Goal: Task Accomplishment & Management: Manage account settings

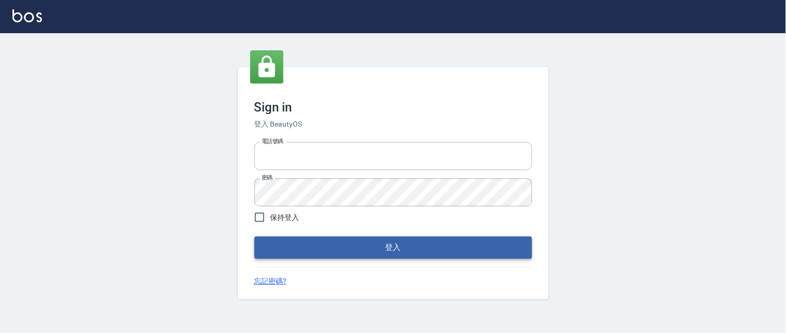
type input "0931911003"
click at [394, 250] on button "登入" at bounding box center [393, 247] width 278 height 22
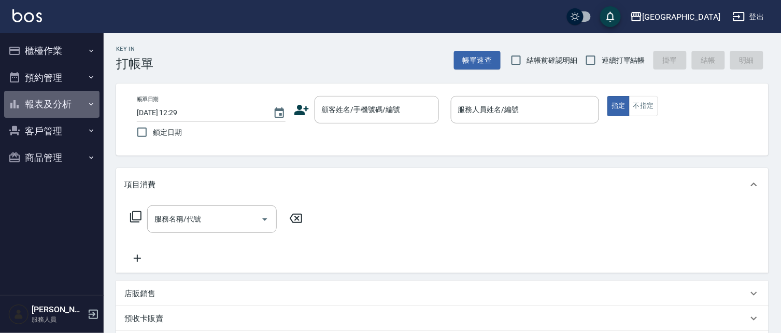
click at [63, 102] on button "報表及分析" at bounding box center [51, 104] width 95 height 27
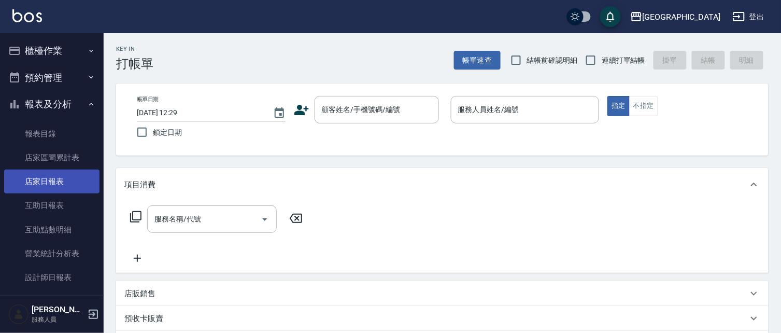
click at [73, 185] on link "店家日報表" at bounding box center [51, 181] width 95 height 24
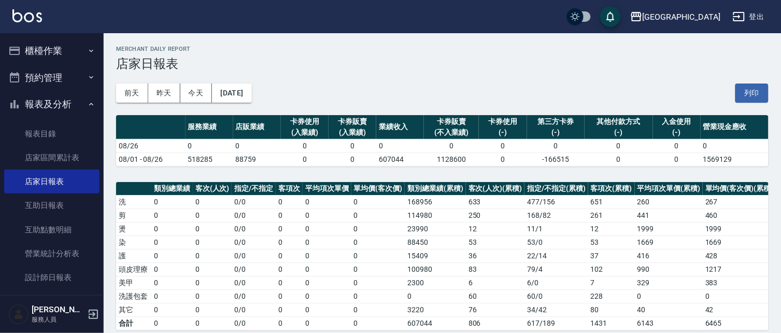
drag, startPoint x: 48, startPoint y: 104, endPoint x: 45, endPoint y: 96, distance: 7.9
click at [47, 102] on button "報表及分析" at bounding box center [51, 104] width 95 height 27
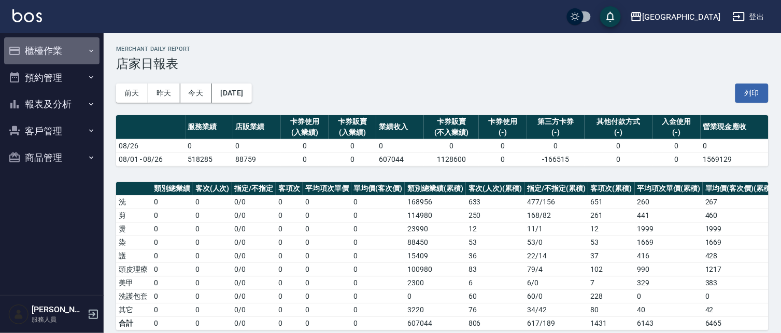
click at [66, 47] on button "櫃檯作業" at bounding box center [51, 50] width 95 height 27
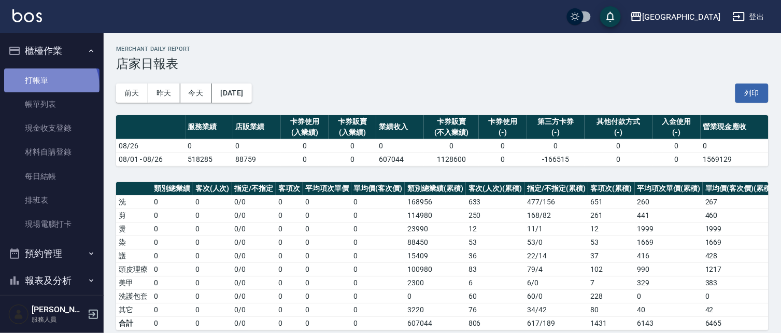
click at [50, 86] on link "打帳單" at bounding box center [51, 80] width 95 height 24
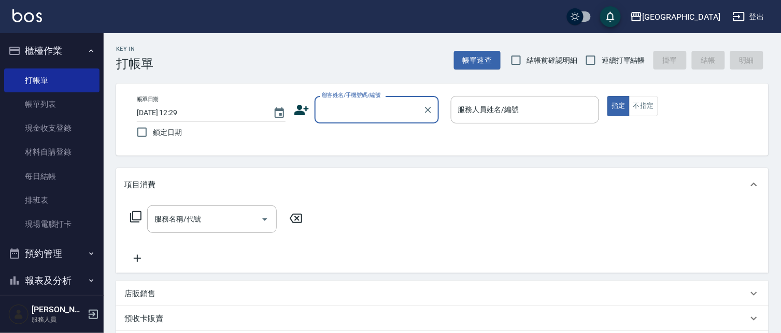
drag, startPoint x: 510, startPoint y: 65, endPoint x: 565, endPoint y: 56, distance: 55.7
click at [517, 63] on input "結帳前確認明細" at bounding box center [516, 60] width 22 height 22
checkbox input "true"
drag, startPoint x: 593, startPoint y: 65, endPoint x: 586, endPoint y: 63, distance: 8.0
click at [591, 65] on input "連續打單結帳" at bounding box center [591, 60] width 22 height 22
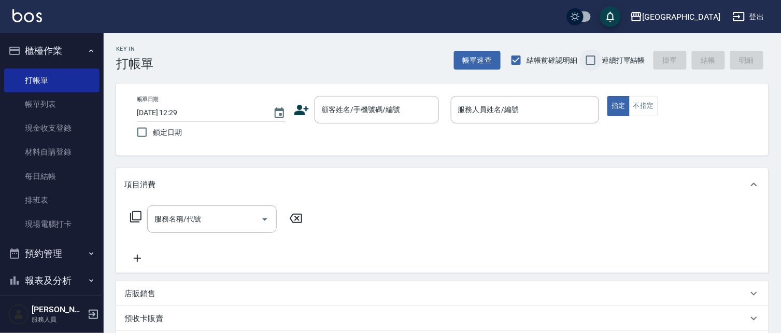
checkbox input "true"
click at [40, 40] on button "櫃檯作業" at bounding box center [51, 50] width 95 height 27
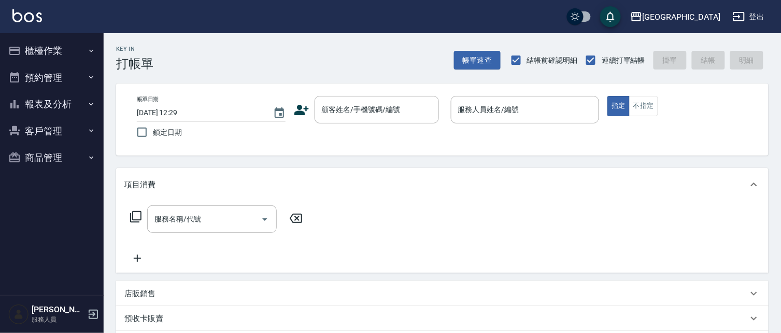
click at [44, 103] on button "報表及分析" at bounding box center [51, 104] width 95 height 27
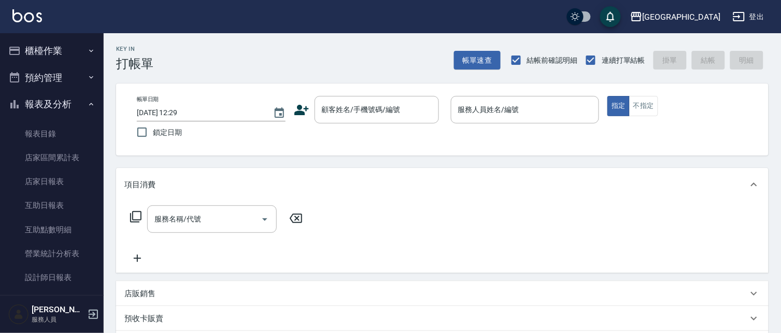
drag, startPoint x: 55, startPoint y: 103, endPoint x: 59, endPoint y: 61, distance: 41.6
click at [56, 100] on button "報表及分析" at bounding box center [51, 104] width 95 height 27
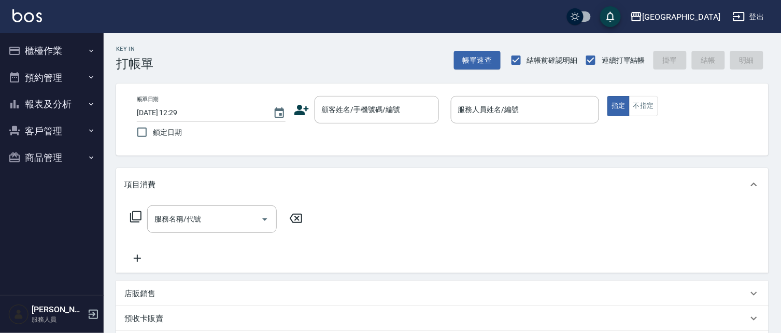
click at [63, 48] on button "櫃檯作業" at bounding box center [51, 50] width 95 height 27
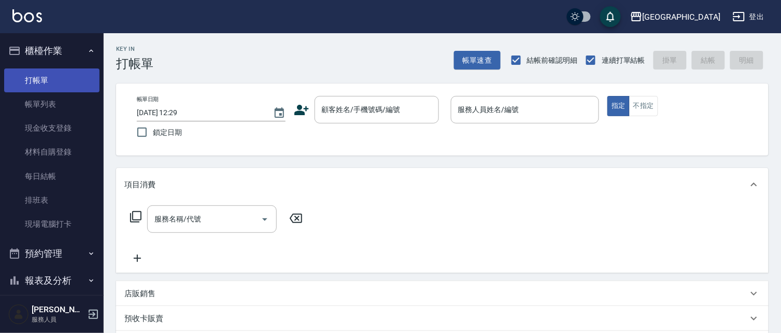
click at [48, 79] on link "打帳單" at bounding box center [51, 80] width 95 height 24
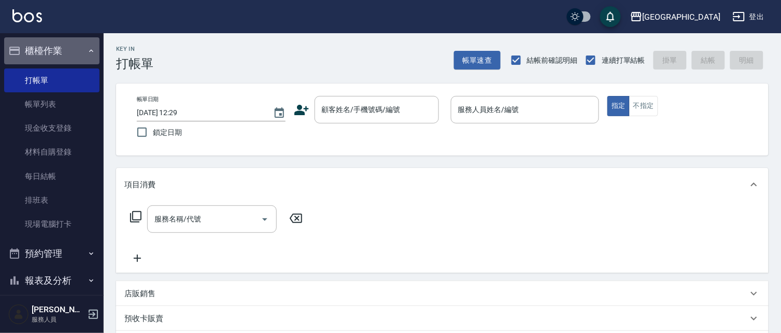
click at [60, 50] on button "櫃檯作業" at bounding box center [51, 50] width 95 height 27
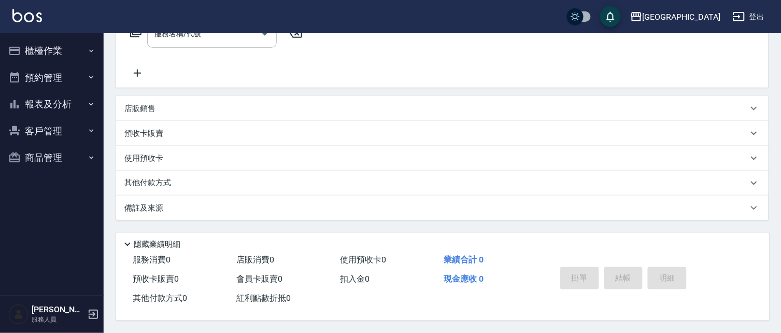
scroll to position [188, 0]
drag, startPoint x: 500, startPoint y: 245, endPoint x: 517, endPoint y: 219, distance: 31.3
click at [501, 244] on div "隱藏業績明細" at bounding box center [445, 244] width 648 height 12
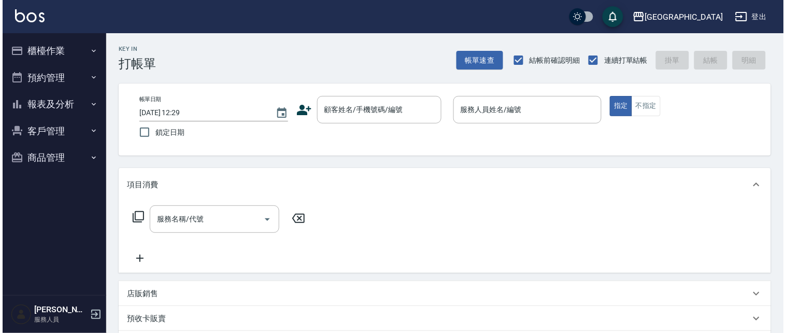
scroll to position [0, 0]
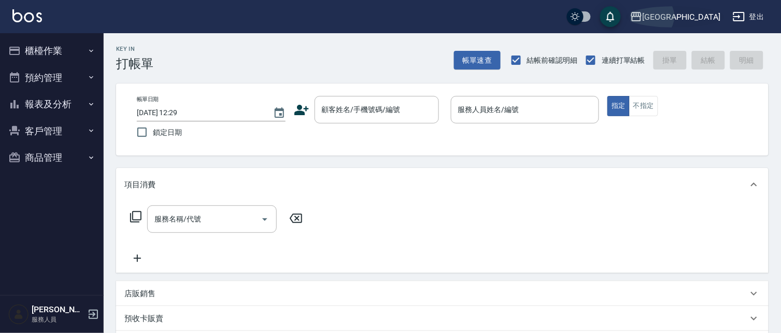
click at [699, 16] on div "[PERSON_NAME][GEOGRAPHIC_DATA]" at bounding box center [682, 16] width 78 height 13
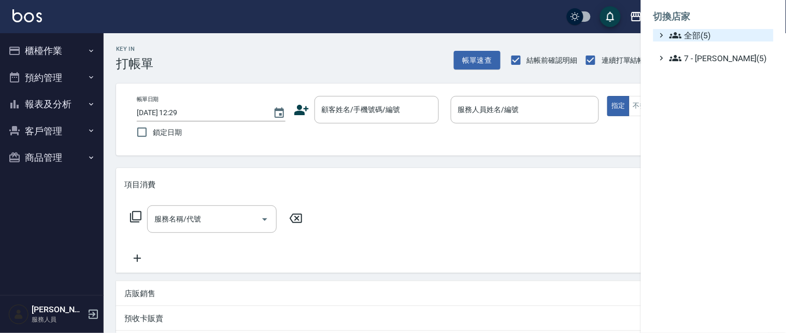
click at [701, 33] on span "全部(5)" at bounding box center [720, 35] width 100 height 12
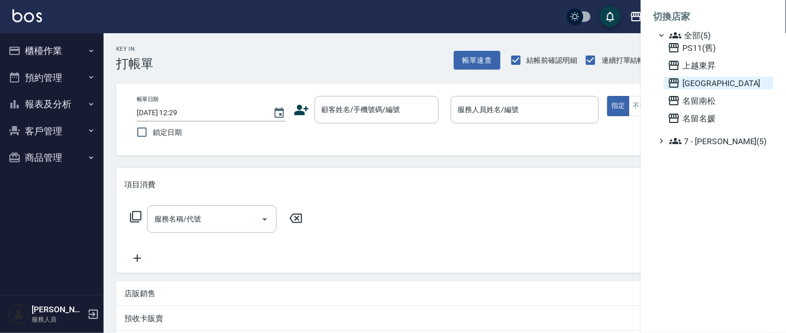
click at [700, 77] on span "[PERSON_NAME][GEOGRAPHIC_DATA]" at bounding box center [719, 83] width 102 height 12
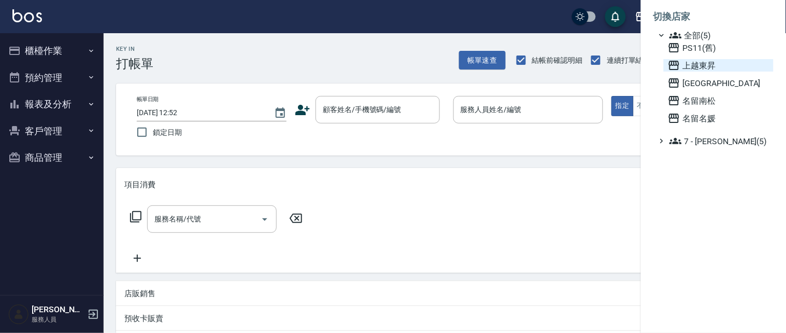
click at [707, 61] on span "上越東昇" at bounding box center [719, 65] width 102 height 12
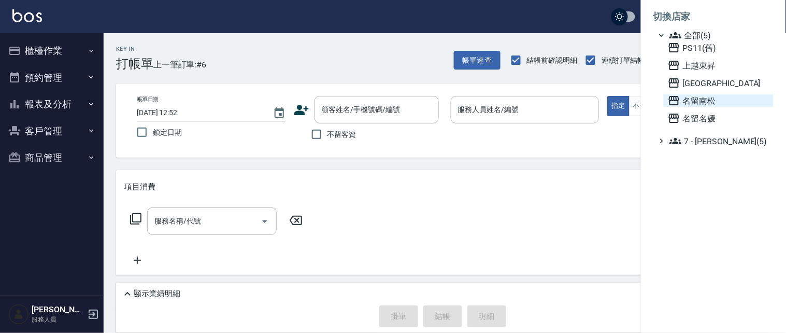
click at [702, 94] on span "名留南松" at bounding box center [719, 100] width 102 height 12
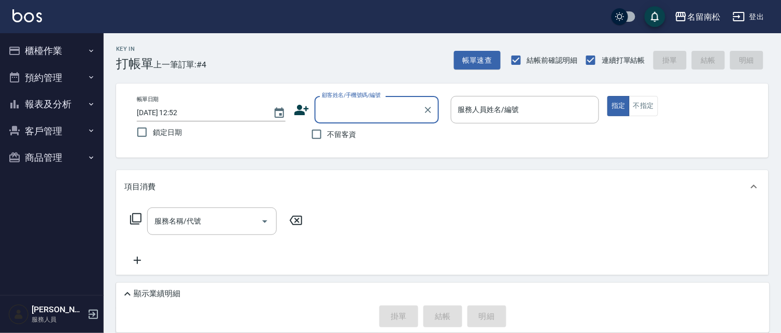
click at [50, 48] on button "櫃檯作業" at bounding box center [51, 50] width 95 height 27
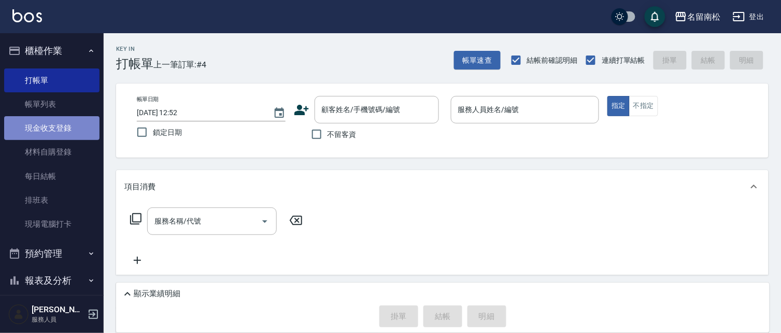
click at [72, 129] on link "現金收支登錄" at bounding box center [51, 128] width 95 height 24
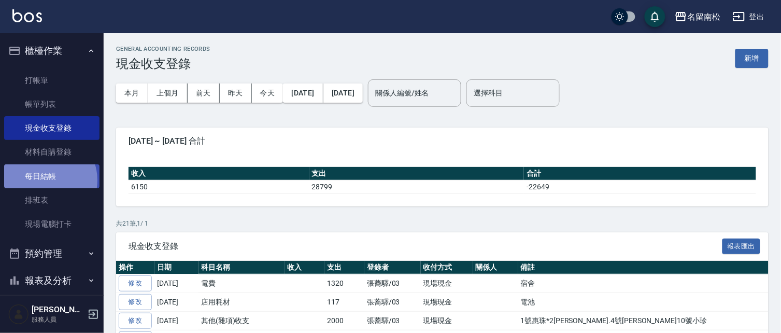
click at [46, 180] on link "每日結帳" at bounding box center [51, 176] width 95 height 24
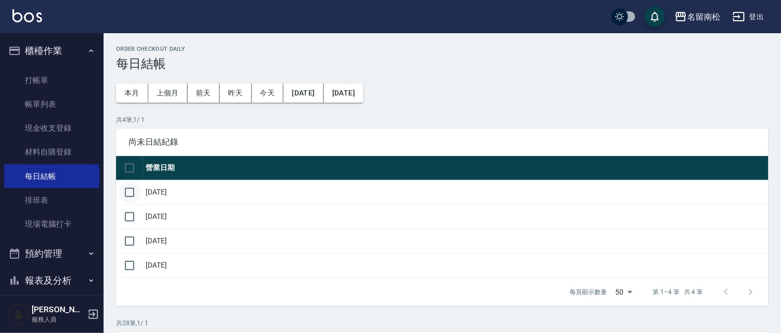
click at [131, 191] on input "checkbox" at bounding box center [130, 192] width 22 height 22
checkbox input "true"
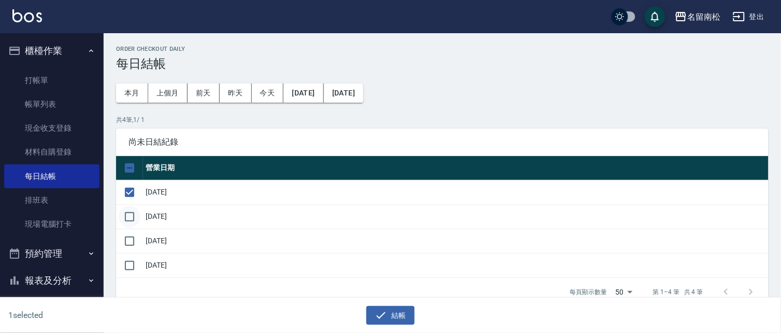
drag, startPoint x: 125, startPoint y: 215, endPoint x: 131, endPoint y: 221, distance: 8.4
click at [125, 216] on input "checkbox" at bounding box center [130, 217] width 22 height 22
checkbox input "true"
drag, startPoint x: 125, startPoint y: 234, endPoint x: 178, endPoint y: 292, distance: 77.8
click at [125, 235] on input "checkbox" at bounding box center [130, 241] width 22 height 22
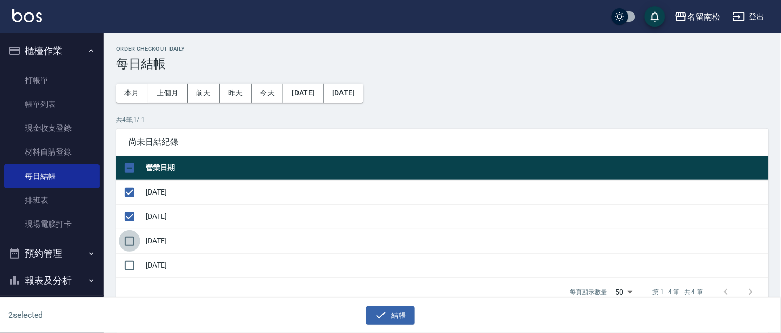
checkbox input "true"
drag, startPoint x: 390, startPoint y: 314, endPoint x: 395, endPoint y: 291, distance: 22.8
click at [391, 313] on button "結帳" at bounding box center [390, 315] width 48 height 19
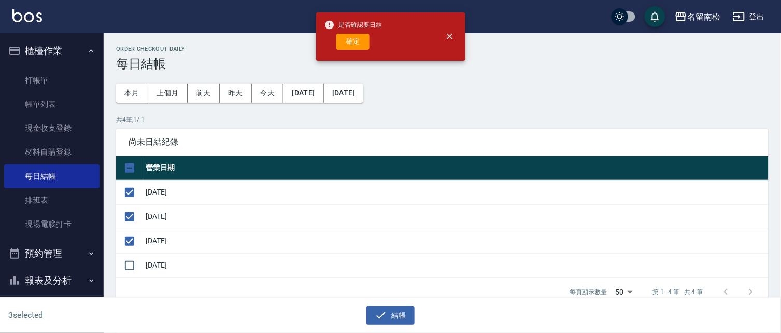
click at [351, 33] on div "是否確認要日結 確定" at bounding box center [353, 37] width 58 height 42
click at [351, 48] on button "確定" at bounding box center [352, 42] width 33 height 16
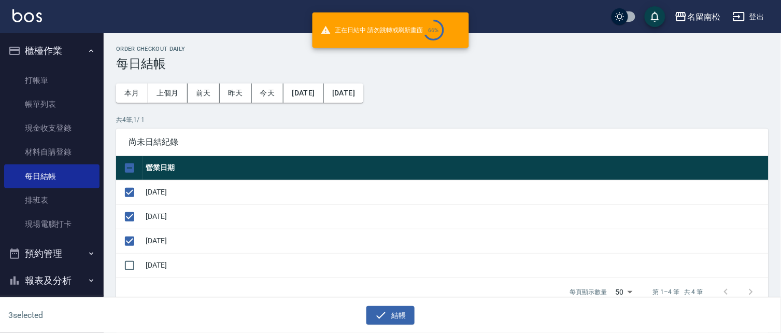
checkbox input "false"
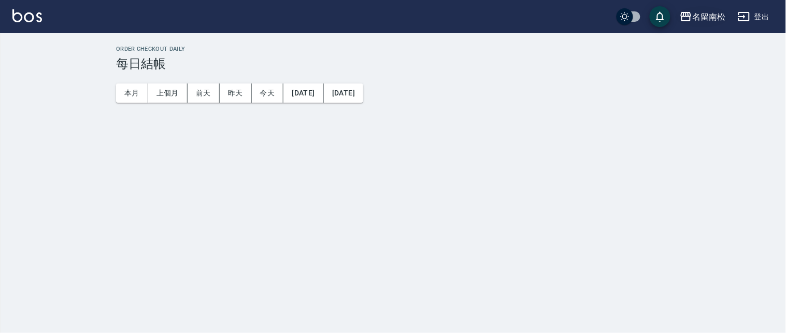
click at [713, 16] on div "名留南松" at bounding box center [708, 16] width 33 height 13
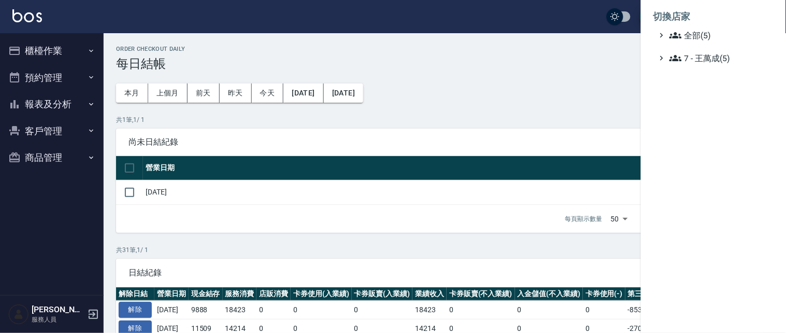
drag, startPoint x: 674, startPoint y: 34, endPoint x: 700, endPoint y: 69, distance: 44.5
click at [675, 35] on icon at bounding box center [676, 35] width 12 height 12
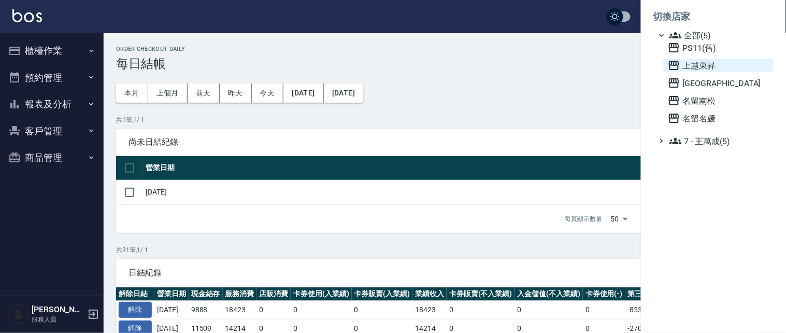
click at [707, 64] on span "上越東昇" at bounding box center [719, 65] width 102 height 12
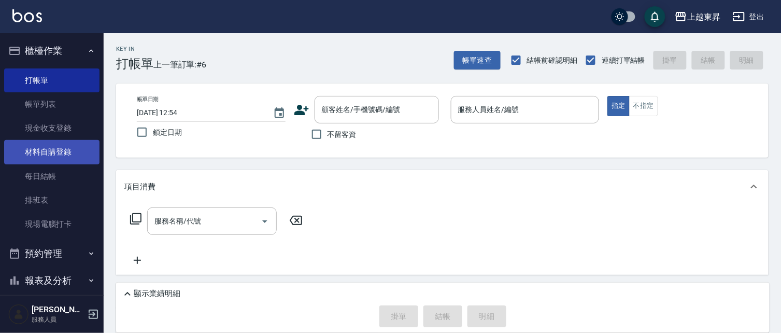
click at [66, 150] on link "材料自購登錄" at bounding box center [51, 152] width 95 height 24
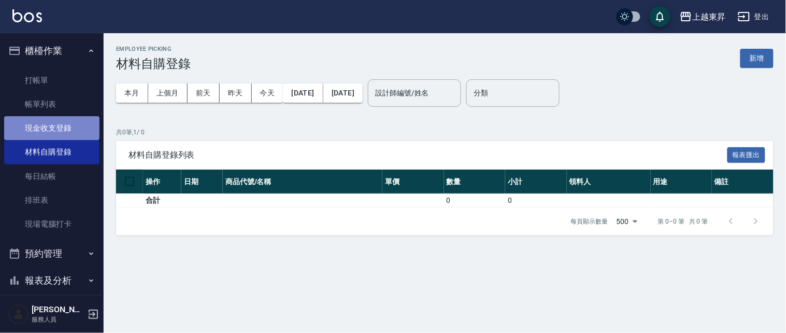
click at [58, 123] on link "現金收支登錄" at bounding box center [51, 128] width 95 height 24
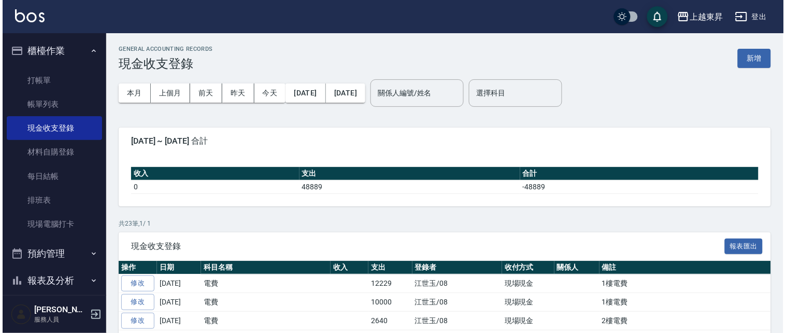
scroll to position [50, 0]
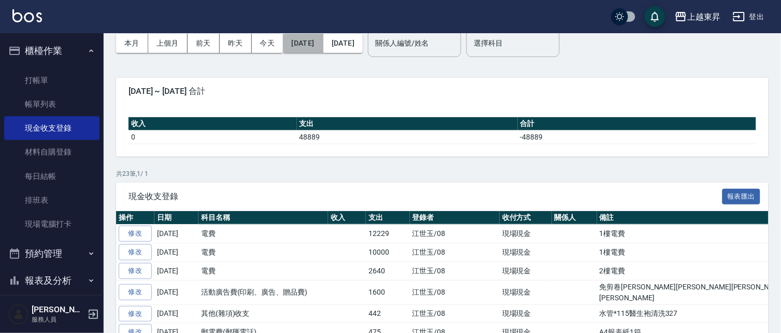
click at [316, 49] on button "2025/08/01" at bounding box center [303, 43] width 40 height 19
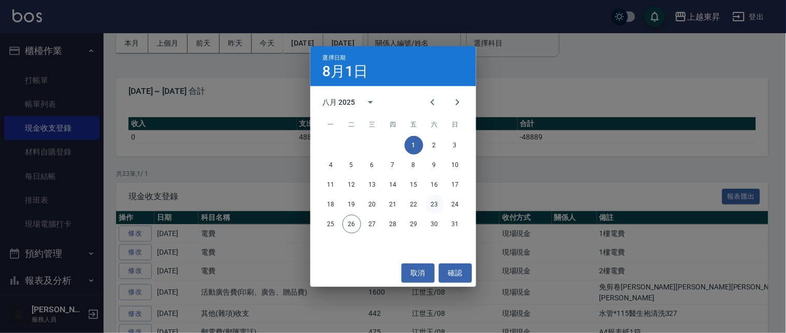
click at [437, 208] on button "23" at bounding box center [434, 204] width 19 height 19
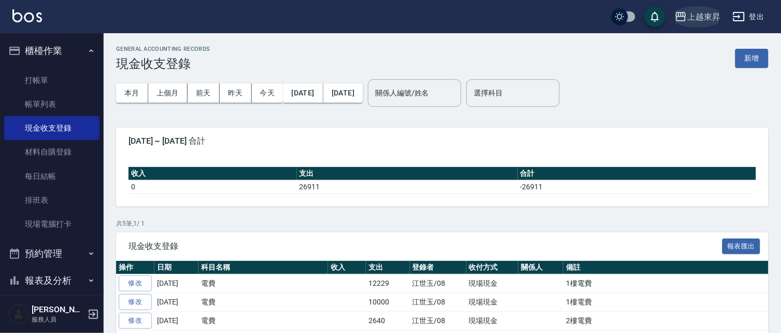
click at [697, 11] on div "上越東昇" at bounding box center [703, 16] width 33 height 13
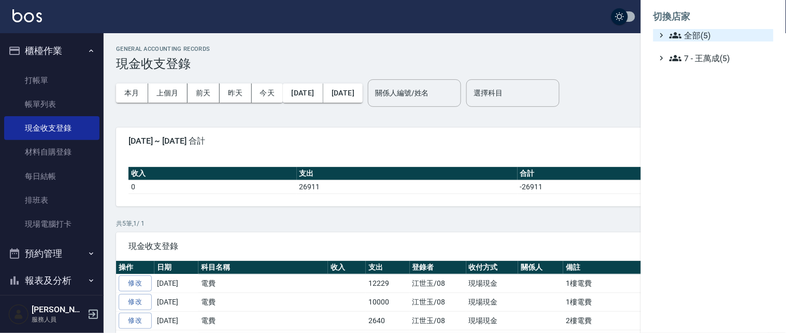
click at [691, 33] on span "全部(5)" at bounding box center [720, 35] width 100 height 12
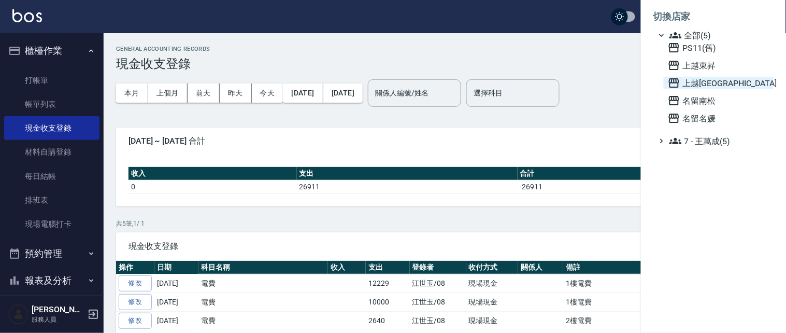
click at [695, 83] on span "[PERSON_NAME][GEOGRAPHIC_DATA]" at bounding box center [719, 83] width 102 height 12
